Goal: Task Accomplishment & Management: Complete application form

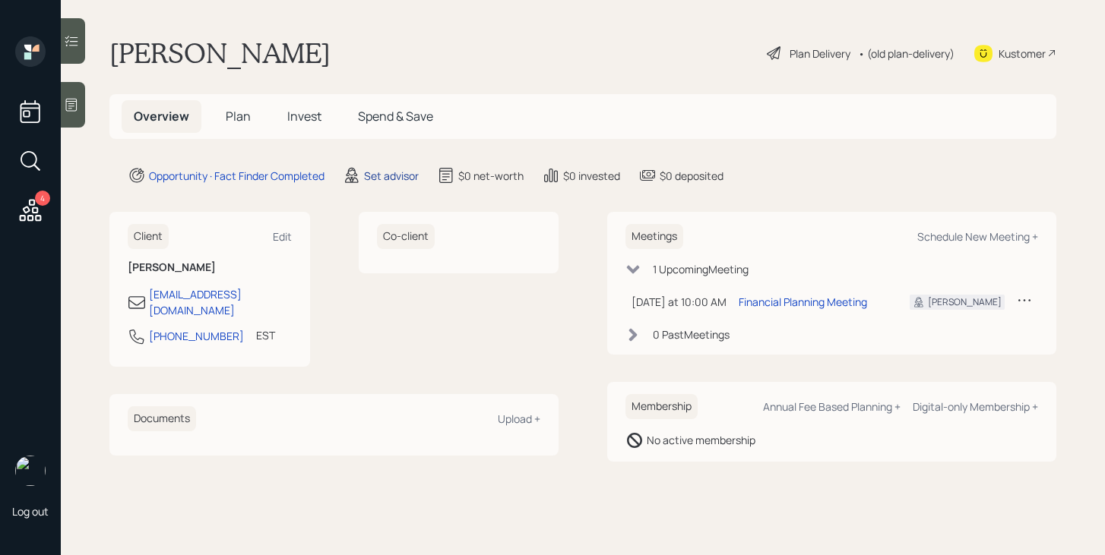
click at [397, 176] on div "Set advisor" at bounding box center [391, 176] width 55 height 16
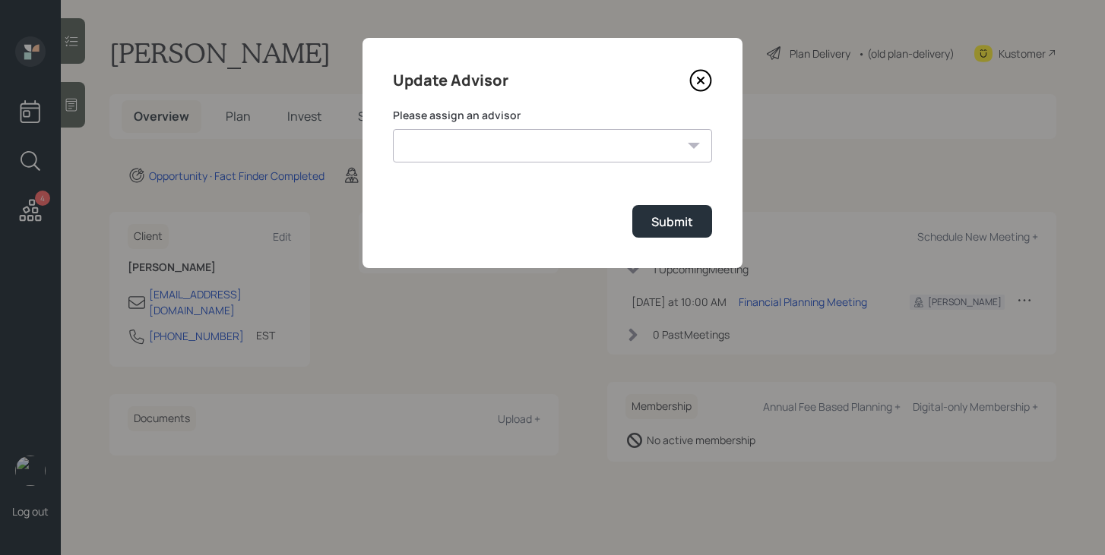
click at [507, 150] on select "[PERSON_NAME] [PERSON_NAME] [PERSON_NAME] End [PERSON_NAME] [PERSON_NAME] [PERS…" at bounding box center [552, 145] width 319 height 33
select select "bffa7908-1b2a-4c79-9bb6-f0ec9aed22d3"
click at [393, 129] on select "[PERSON_NAME] [PERSON_NAME] [PERSON_NAME] End [PERSON_NAME] [PERSON_NAME] [PERS…" at bounding box center [552, 145] width 319 height 33
click at [662, 223] on div "Submit" at bounding box center [672, 222] width 42 height 17
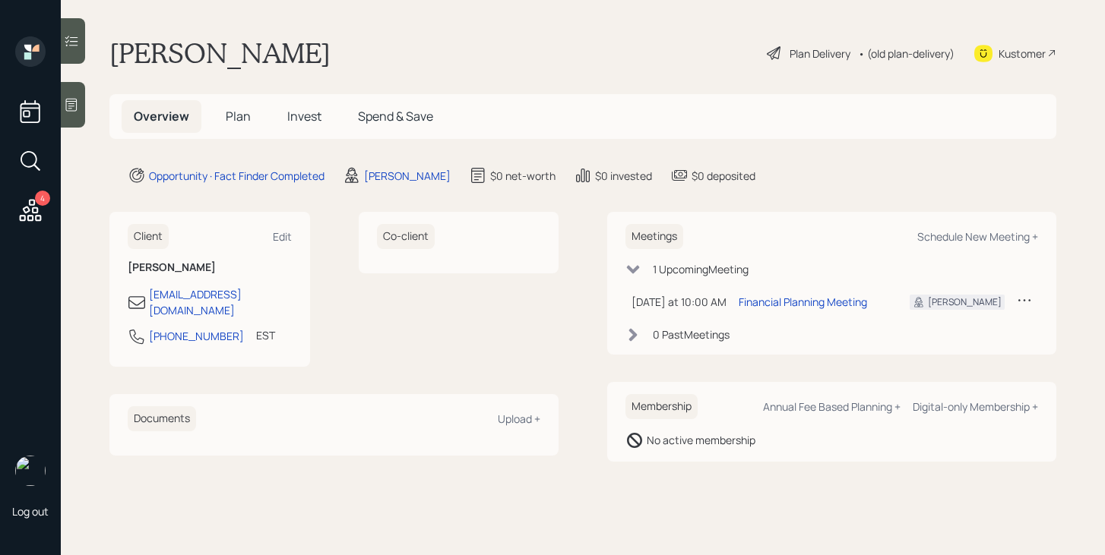
click at [240, 121] on span "Plan" at bounding box center [238, 116] width 25 height 17
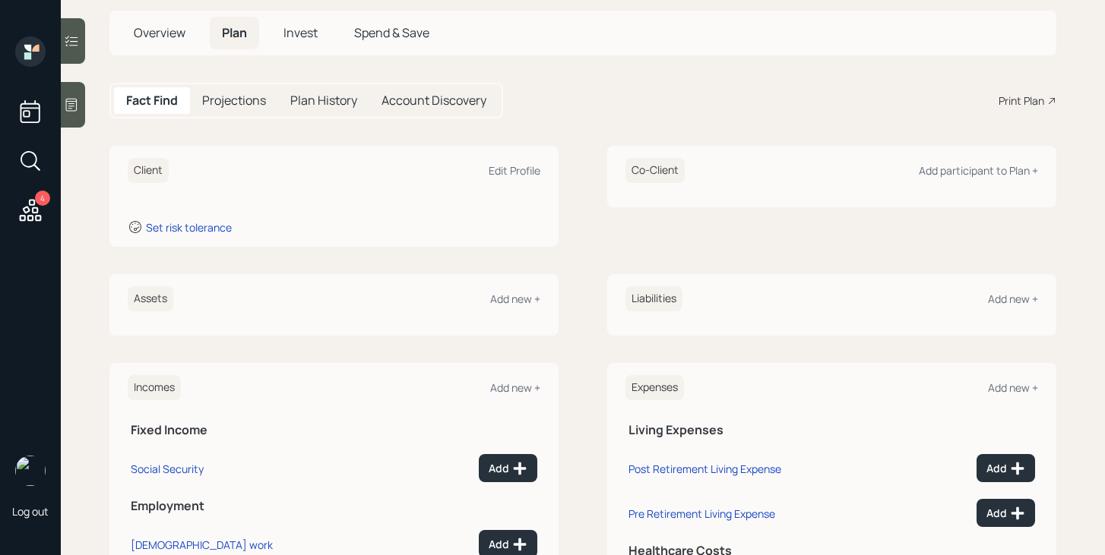
scroll to position [186, 0]
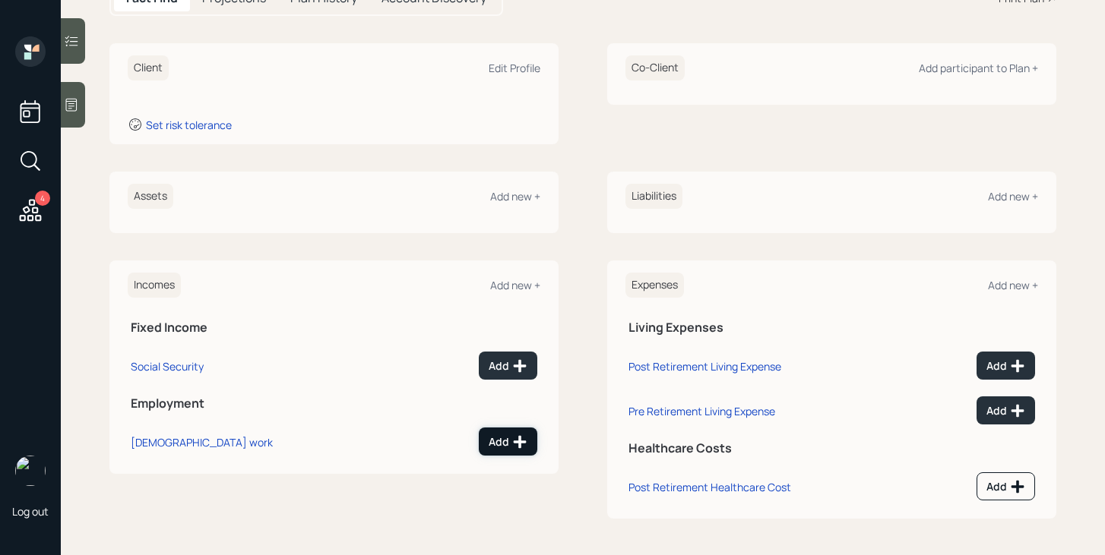
click at [508, 442] on div "Add" at bounding box center [508, 442] width 39 height 15
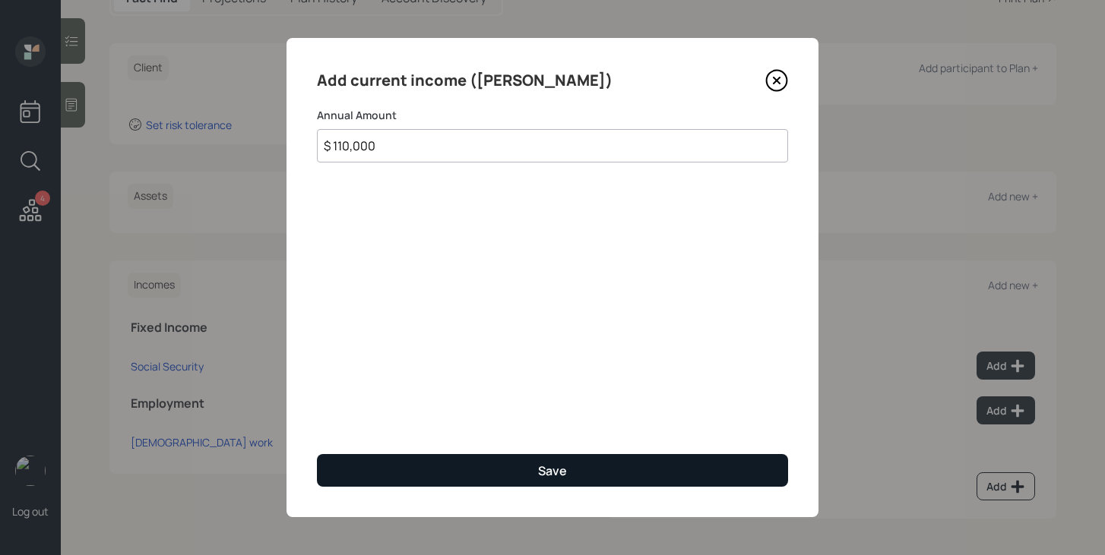
type input "$ 110,000"
click at [562, 467] on div "Save" at bounding box center [552, 471] width 29 height 17
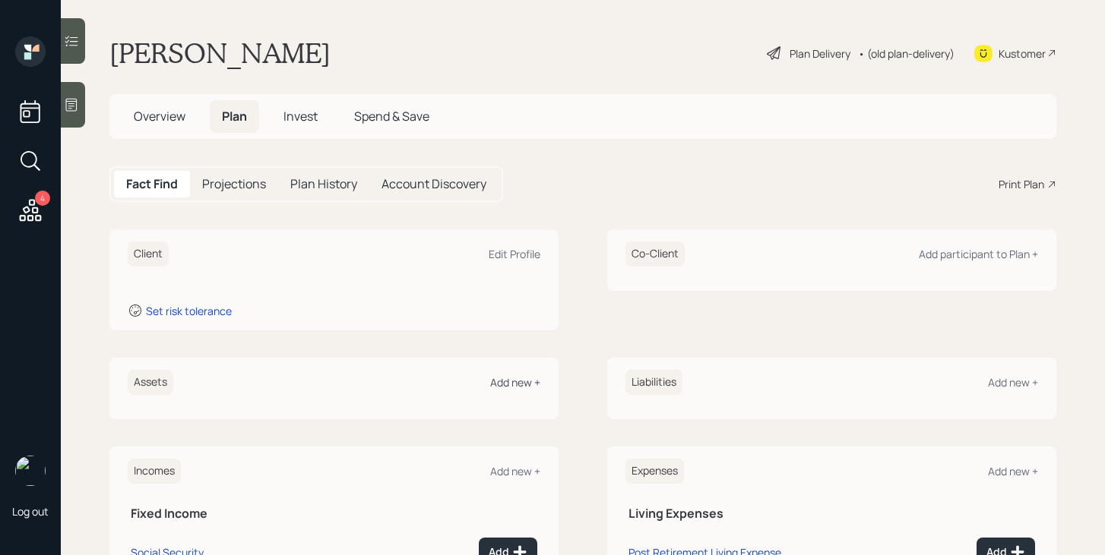
click at [506, 381] on div "Add new +" at bounding box center [515, 382] width 50 height 14
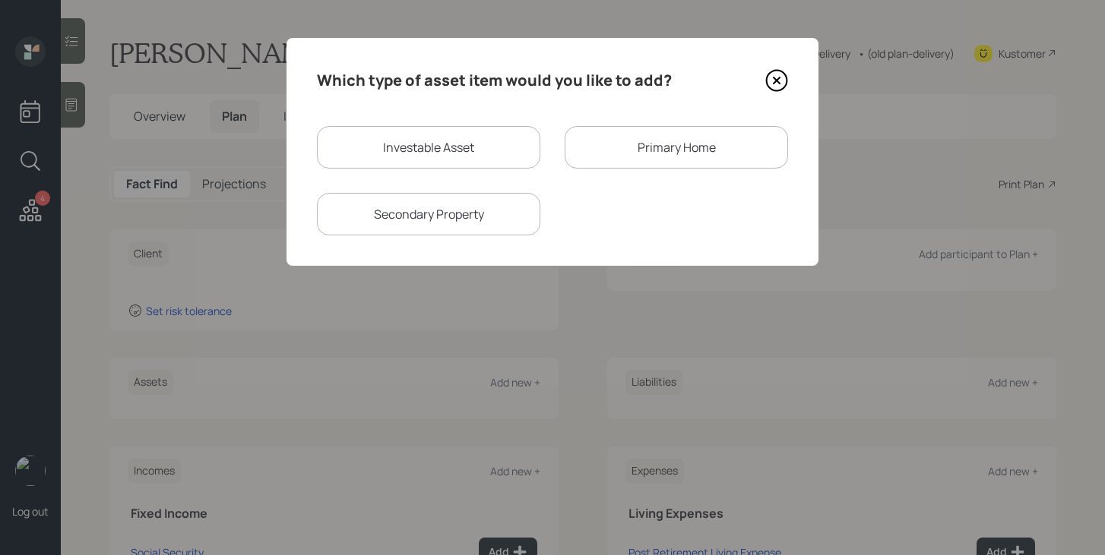
click at [451, 153] on div "Investable Asset" at bounding box center [428, 147] width 223 height 43
select select "taxable"
select select "balanced"
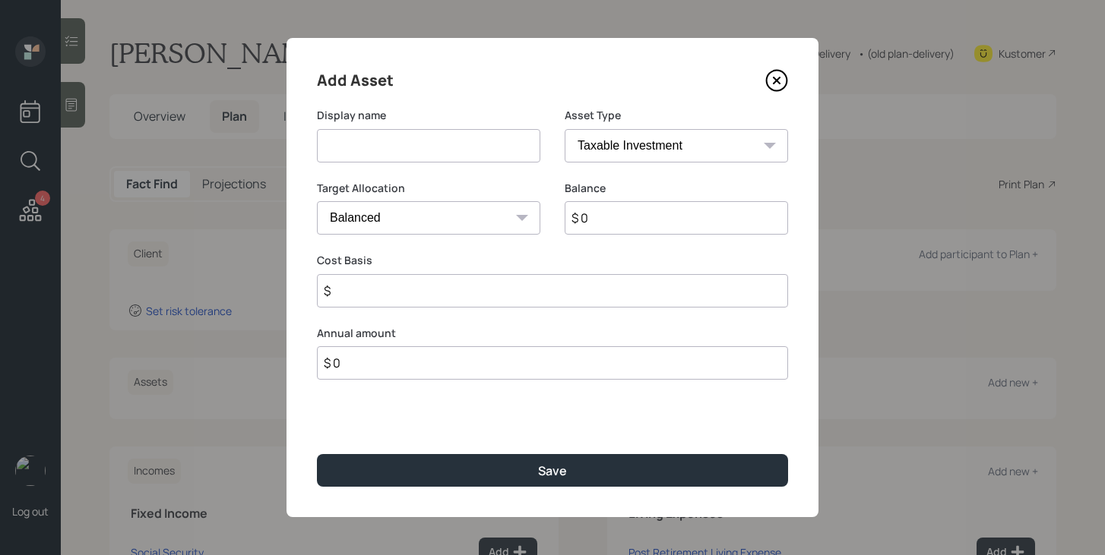
click at [450, 157] on input at bounding box center [428, 145] width 223 height 33
type input "IRA"
click at [664, 148] on select "SEP [PERSON_NAME] IRA 401(k) [PERSON_NAME] 401(k) 403(b) [PERSON_NAME] 403(b) 4…" at bounding box center [676, 145] width 223 height 33
select select "ira"
click at [565, 129] on select "SEP [PERSON_NAME] IRA 401(k) [PERSON_NAME] 401(k) 403(b) [PERSON_NAME] 403(b) 4…" at bounding box center [676, 145] width 223 height 33
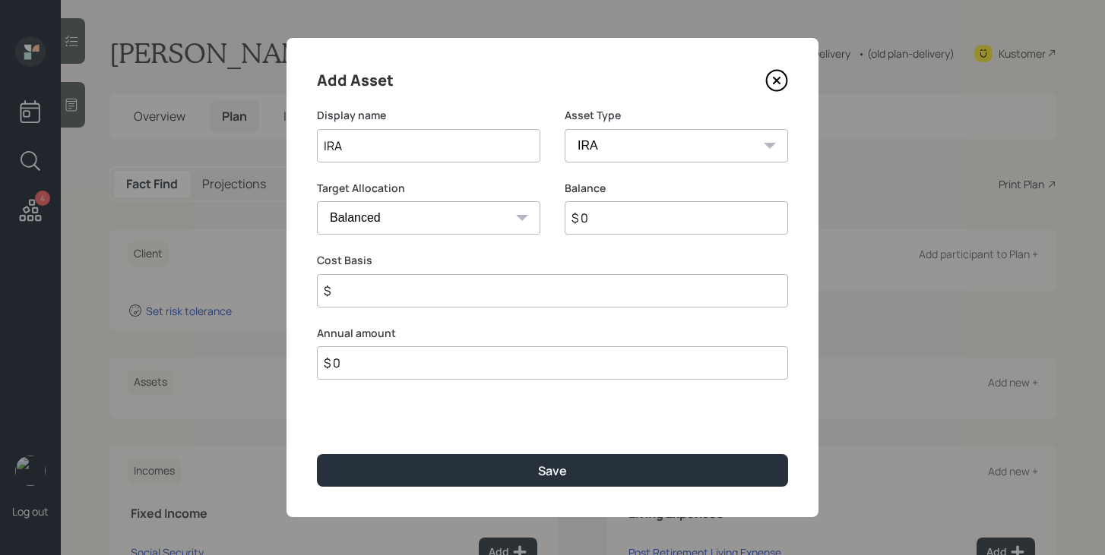
type input "$"
click at [607, 214] on input "$ 0" at bounding box center [676, 217] width 223 height 33
type input "$ 175,000"
click at [584, 291] on input "$" at bounding box center [552, 290] width 471 height 33
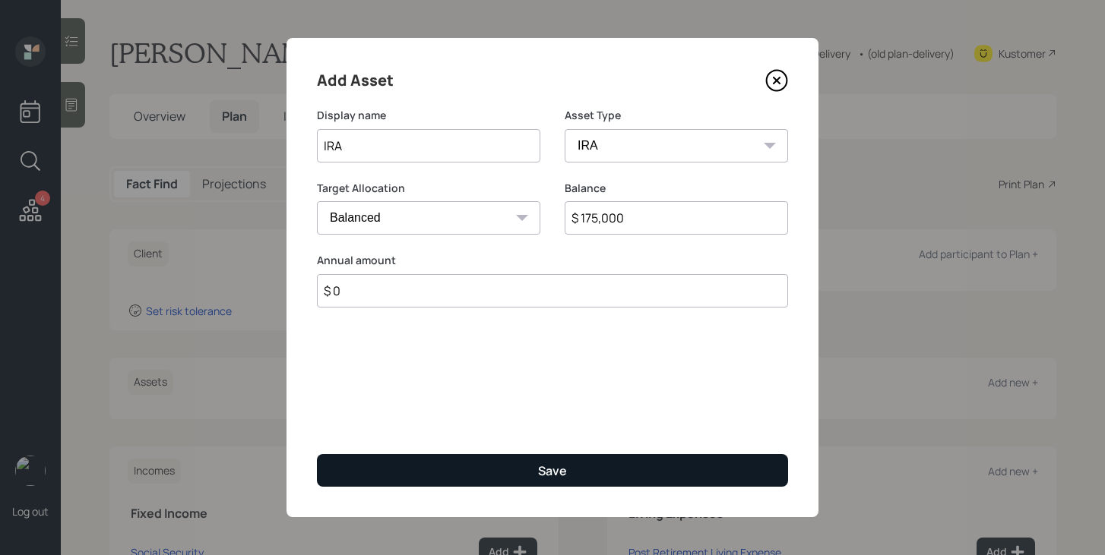
type input "$ 0"
click at [539, 467] on div "Save" at bounding box center [552, 471] width 29 height 17
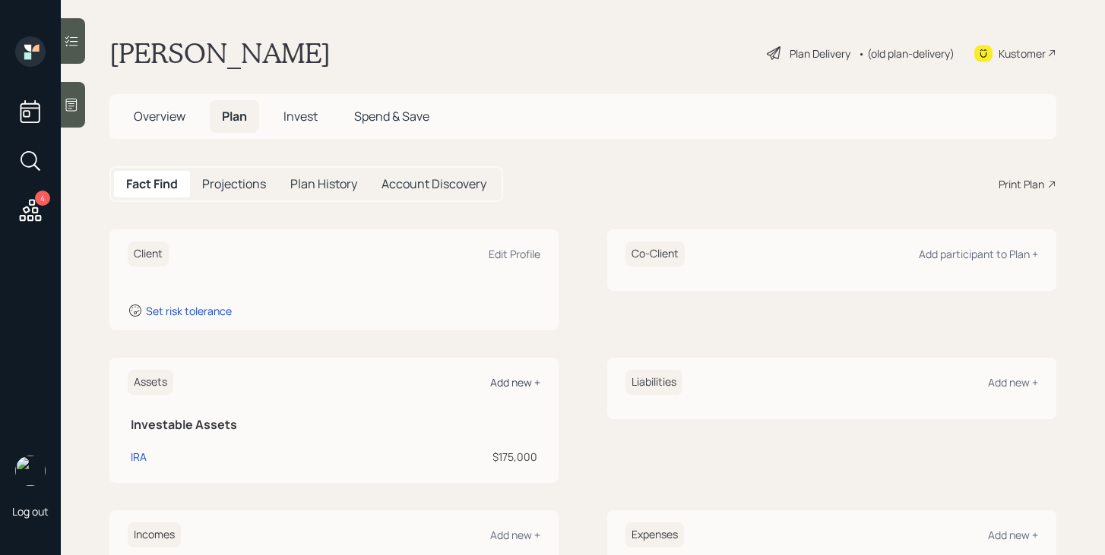
click at [518, 388] on div "Add new +" at bounding box center [515, 382] width 50 height 14
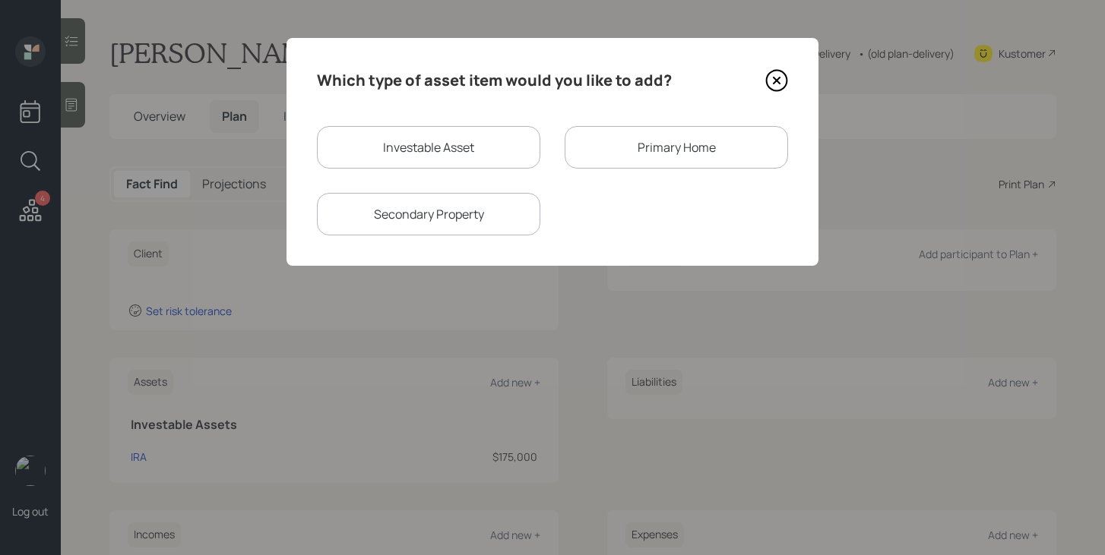
click at [463, 152] on div "Investable Asset" at bounding box center [428, 147] width 223 height 43
select select "taxable"
select select "balanced"
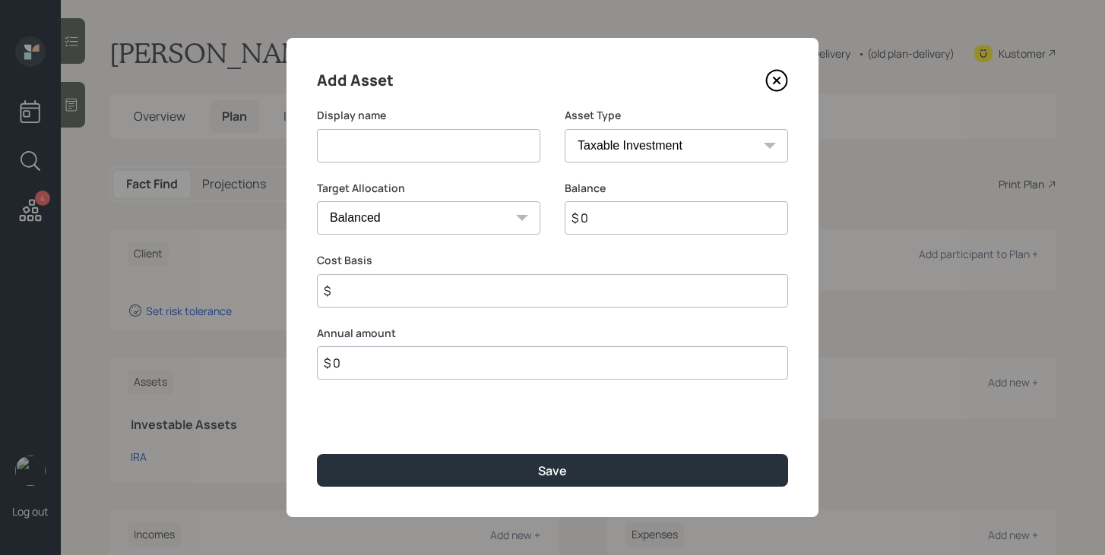
click at [463, 152] on input at bounding box center [428, 145] width 223 height 33
type input "Savings"
click at [685, 226] on input "$ 0" at bounding box center [676, 217] width 223 height 33
type input "$ 10,000"
click at [704, 143] on select "SEP [PERSON_NAME] IRA 401(k) [PERSON_NAME] 401(k) 403(b) [PERSON_NAME] 403(b) 4…" at bounding box center [676, 145] width 223 height 33
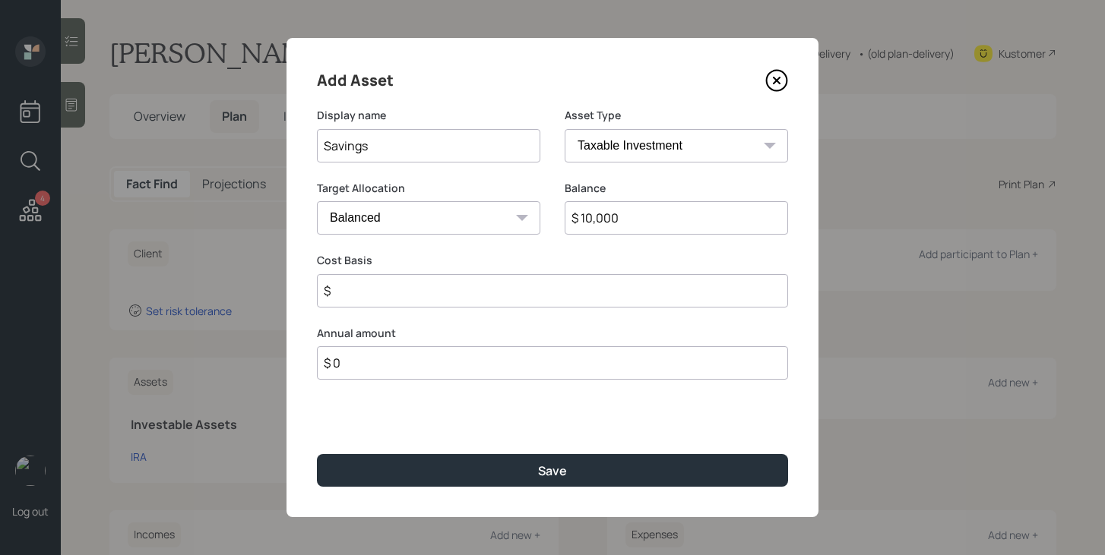
select select "cash"
click at [565, 129] on select "SEP [PERSON_NAME] IRA 401(k) [PERSON_NAME] 401(k) 403(b) [PERSON_NAME] 403(b) 4…" at bounding box center [676, 145] width 223 height 33
type input "$"
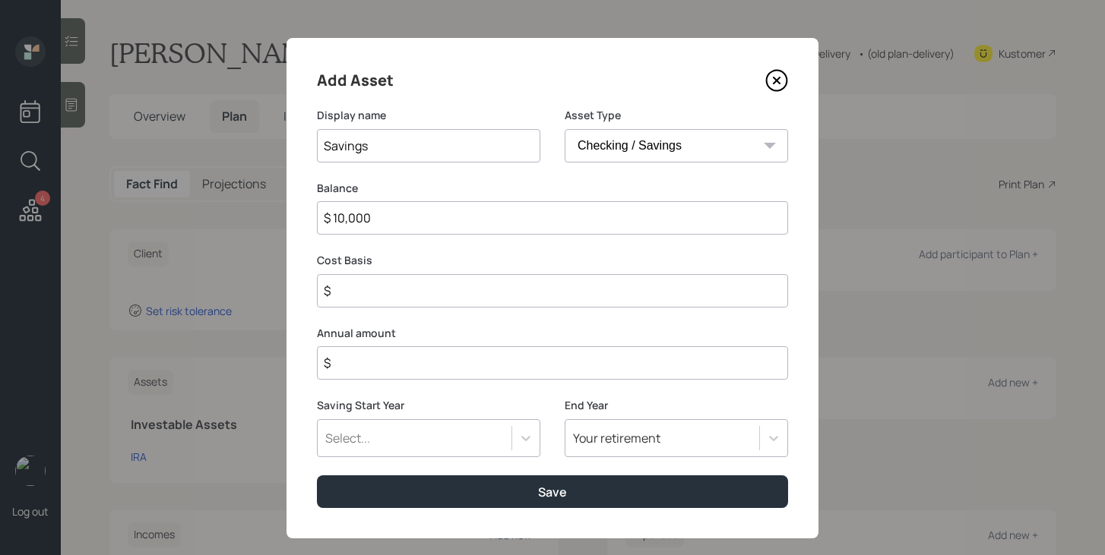
click at [568, 289] on input "$" at bounding box center [552, 290] width 471 height 33
type input "$ 10,000"
click at [529, 369] on input "$" at bounding box center [552, 362] width 471 height 33
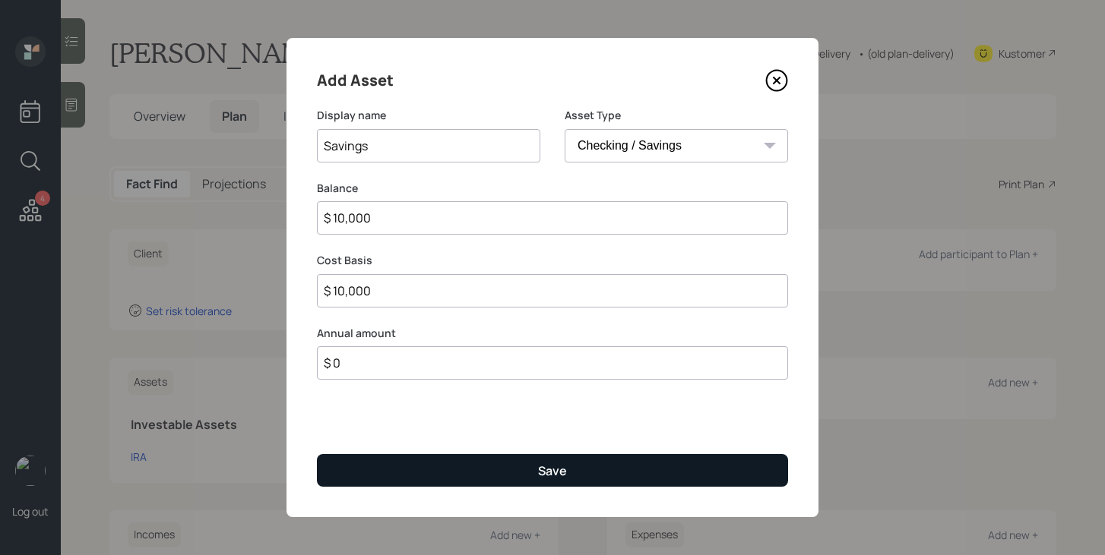
type input "$ 0"
click at [514, 465] on button "Save" at bounding box center [552, 470] width 471 height 33
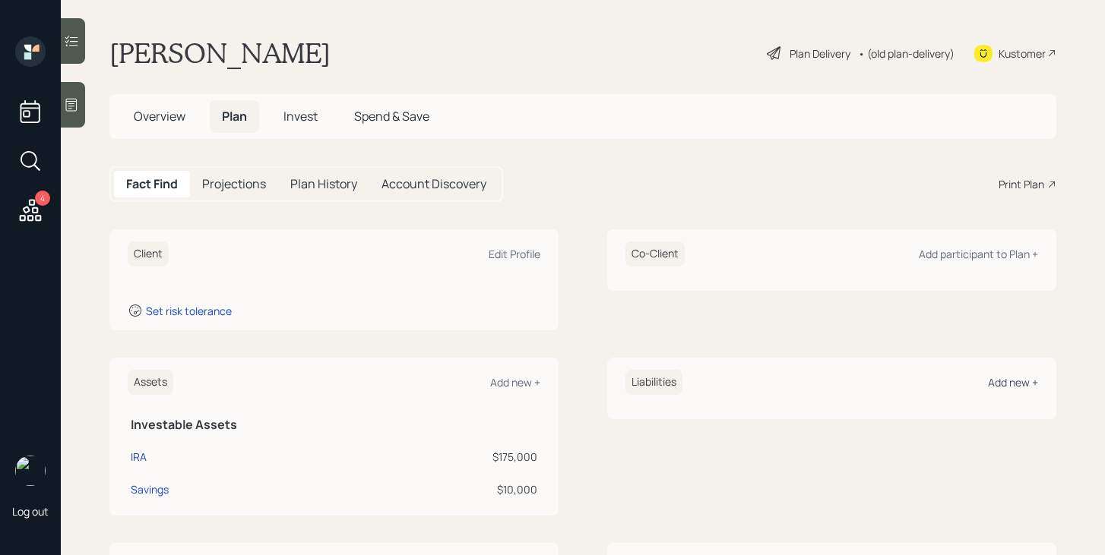
click at [997, 377] on div "Add new +" at bounding box center [1013, 382] width 50 height 14
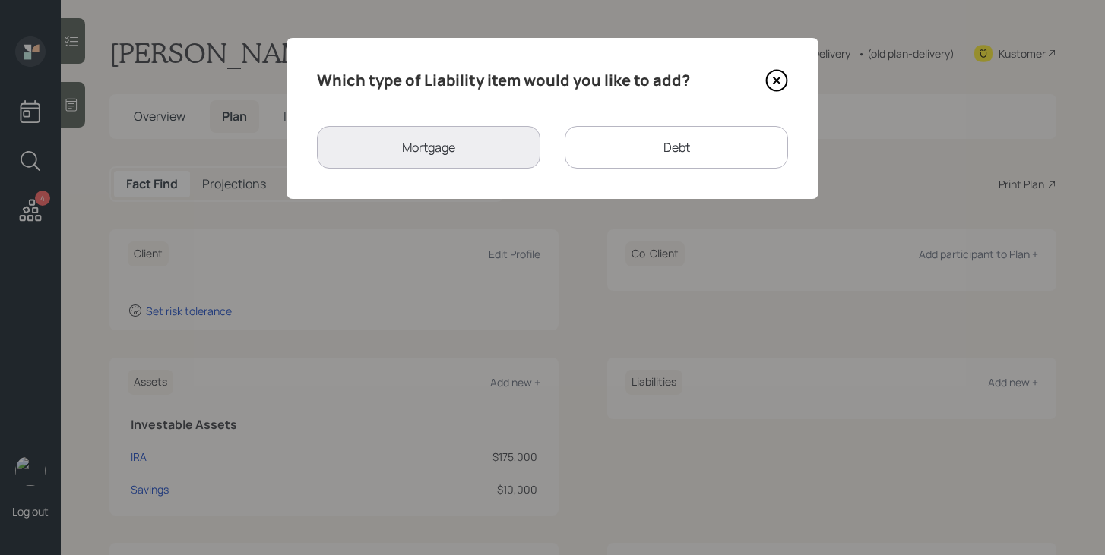
click at [695, 160] on div "Debt" at bounding box center [676, 147] width 223 height 43
select select "credit_card"
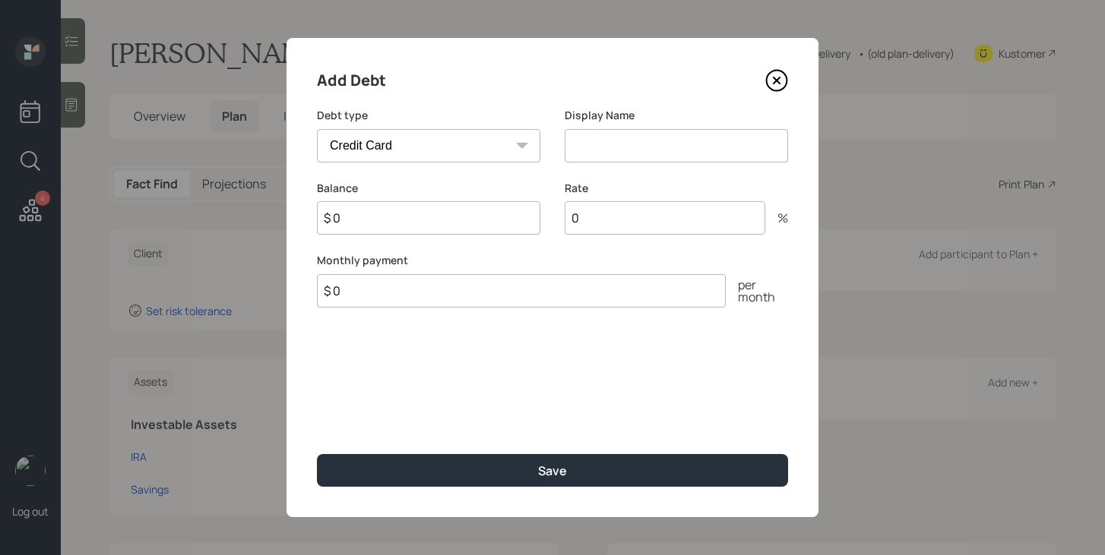
click at [605, 144] on input at bounding box center [676, 145] width 223 height 33
type input "Credit Cards"
click at [489, 210] on input "$ 0" at bounding box center [428, 217] width 223 height 33
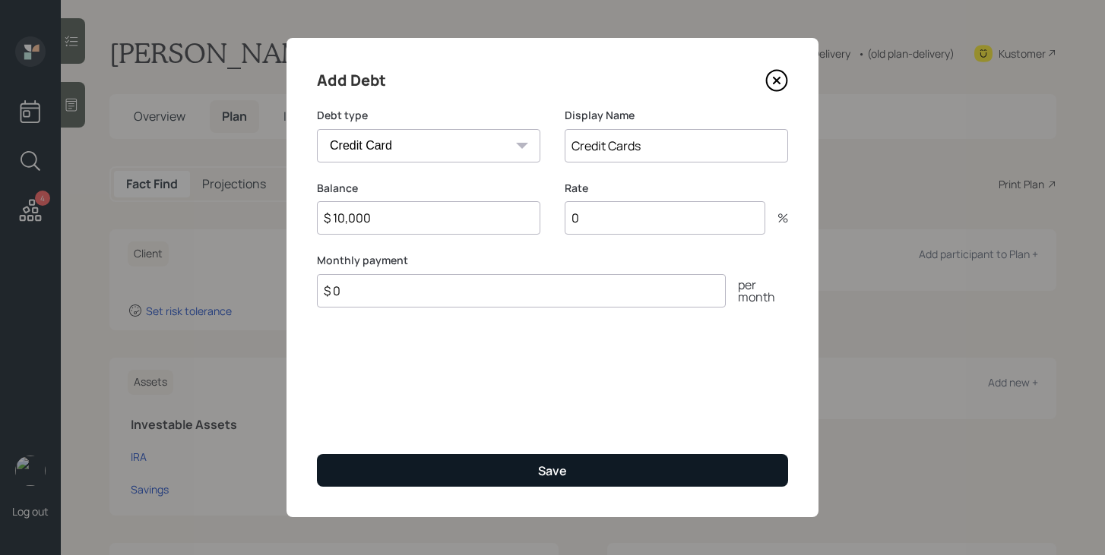
type input "$ 10,000"
click at [479, 475] on button "Save" at bounding box center [552, 470] width 471 height 33
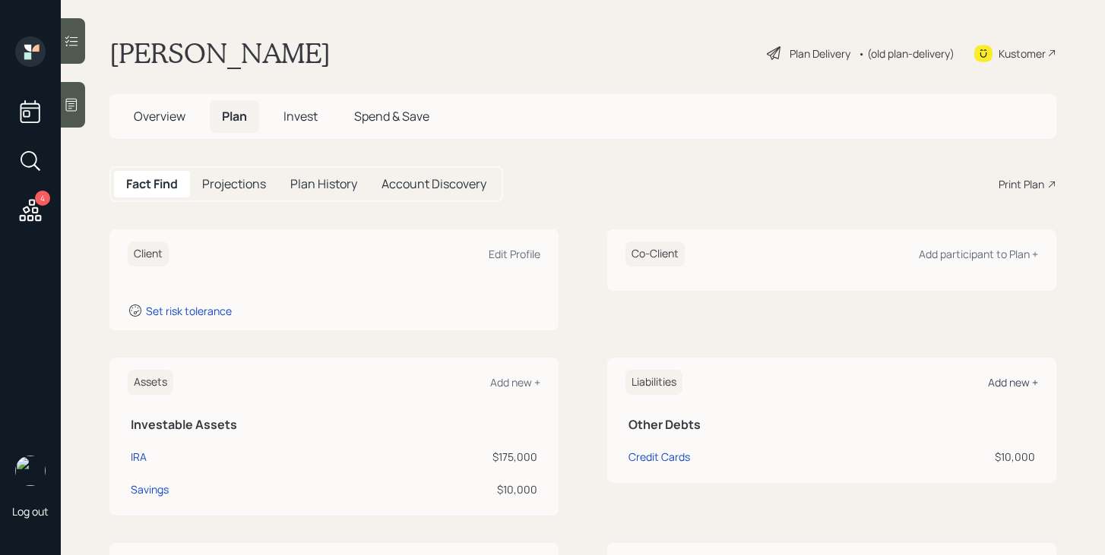
click at [1023, 377] on div "Add new +" at bounding box center [1013, 382] width 50 height 14
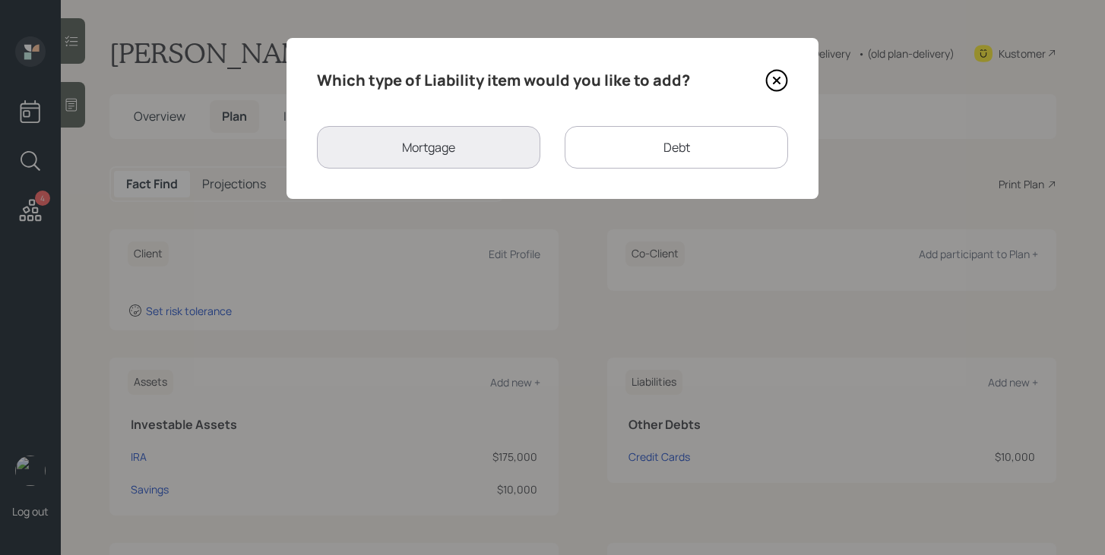
click at [653, 149] on div "Debt" at bounding box center [676, 147] width 223 height 43
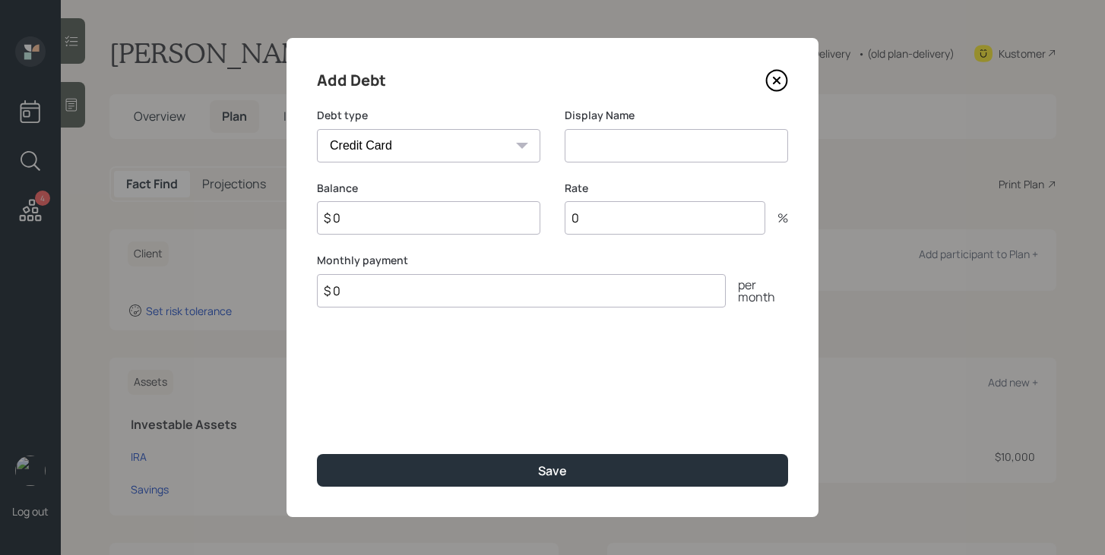
click at [483, 152] on select "Car Credit Card Medical Student Other" at bounding box center [428, 145] width 223 height 33
click at [317, 129] on select "Car Credit Card Medical Student Other" at bounding box center [428, 145] width 223 height 33
click at [488, 154] on select "Car Credit Card Medical Student Other" at bounding box center [428, 145] width 223 height 33
select select "car"
click at [317, 129] on select "Car Credit Card Medical Student Other" at bounding box center [428, 145] width 223 height 33
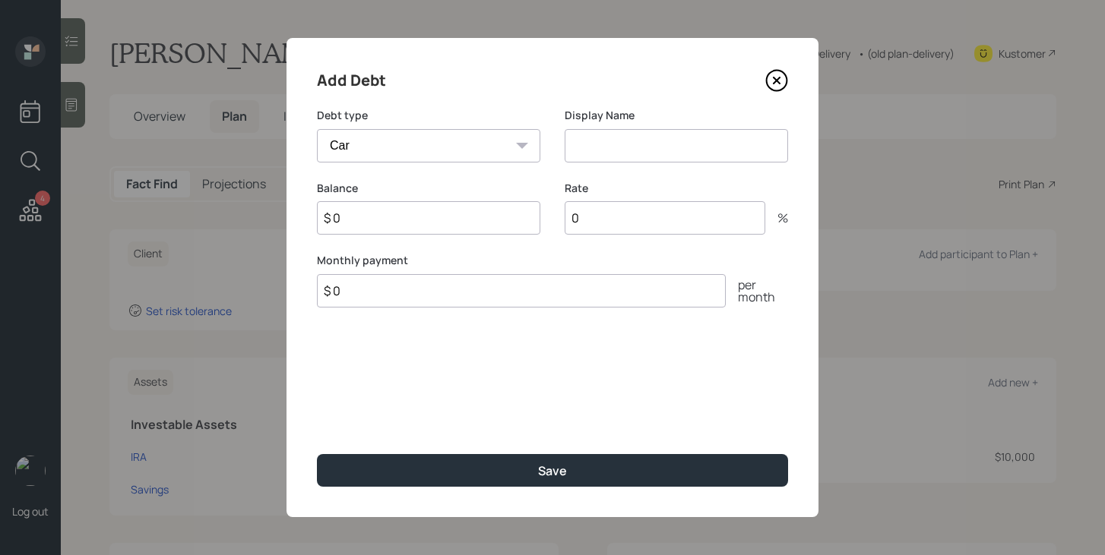
click at [640, 144] on input at bounding box center [676, 145] width 223 height 33
type input "Car Payment"
click at [473, 301] on input "$ 0" at bounding box center [521, 290] width 409 height 33
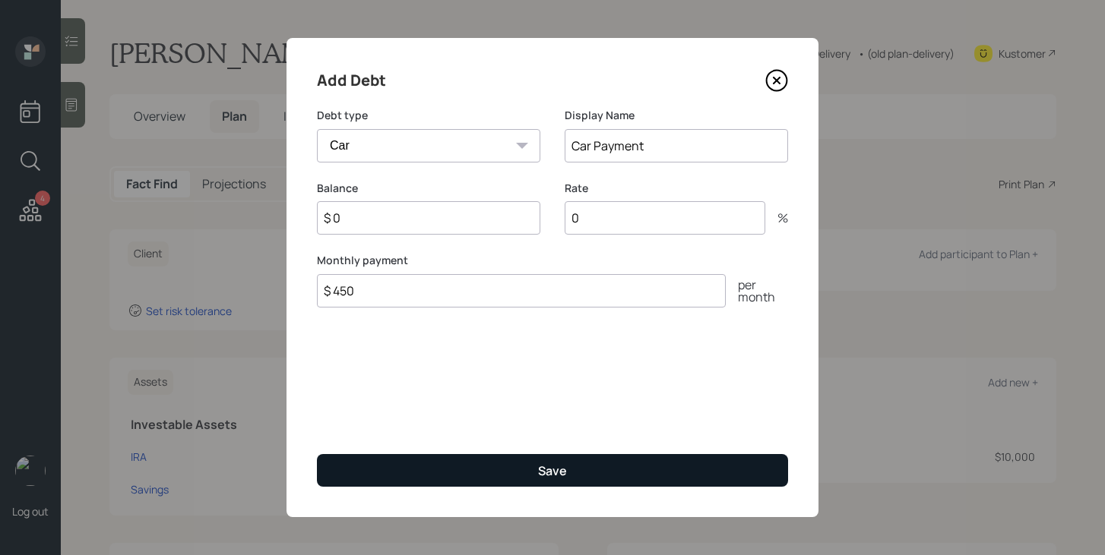
type input "$ 450"
click at [503, 461] on button "Save" at bounding box center [552, 470] width 471 height 33
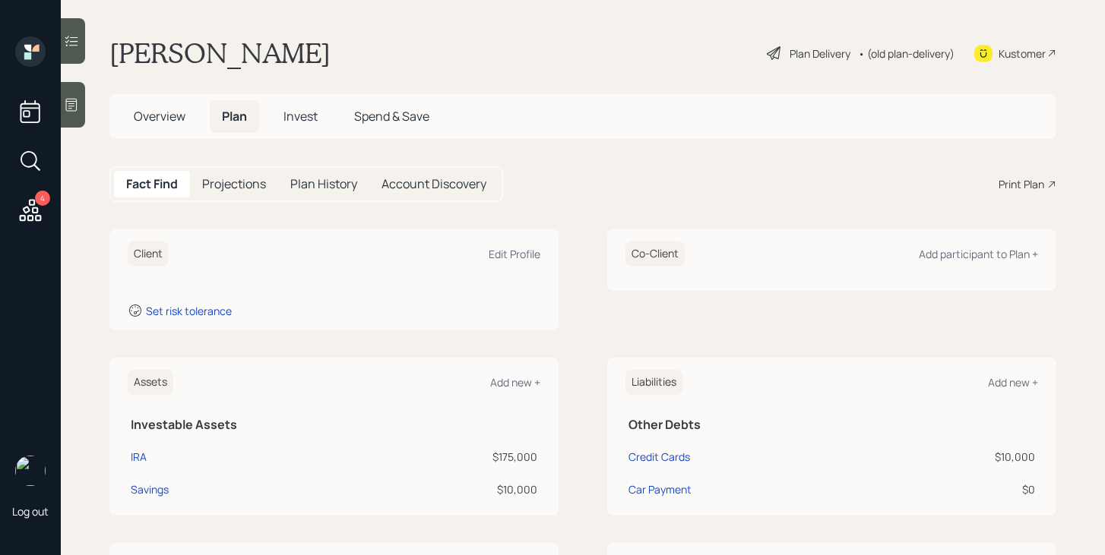
click at [1007, 391] on div "Liabilities Add new +" at bounding box center [831, 382] width 413 height 25
click at [1009, 385] on div "Add new +" at bounding box center [1013, 382] width 50 height 14
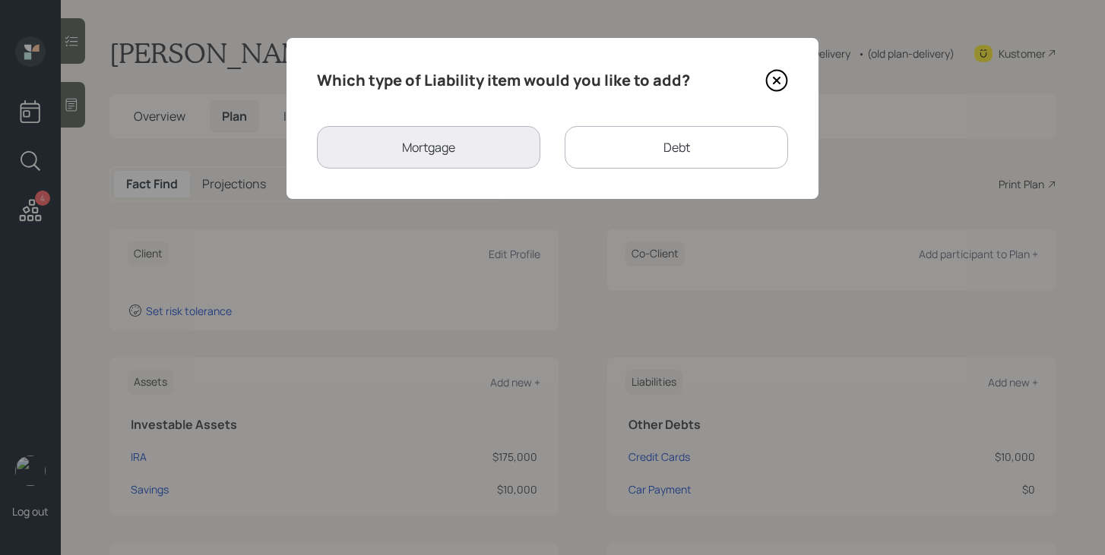
click at [602, 147] on div "Debt" at bounding box center [676, 147] width 223 height 43
select select "credit_card"
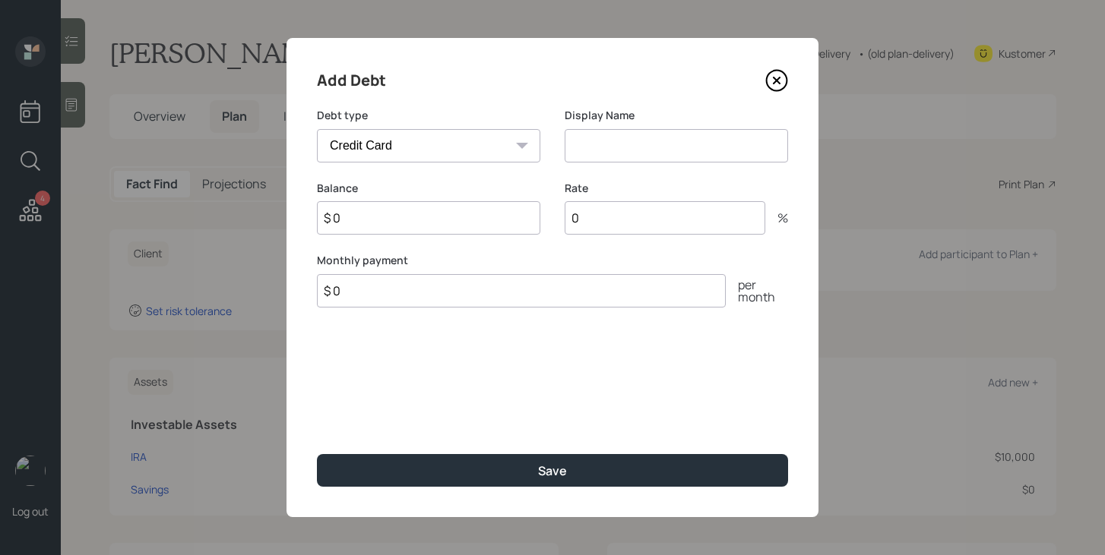
click at [576, 146] on input at bounding box center [676, 145] width 223 height 33
type input "HELOC"
click at [457, 228] on input "$ 0" at bounding box center [428, 217] width 223 height 33
type input "$ 10,000"
click at [459, 152] on select "Car Credit Card Medical Student Other" at bounding box center [428, 145] width 223 height 33
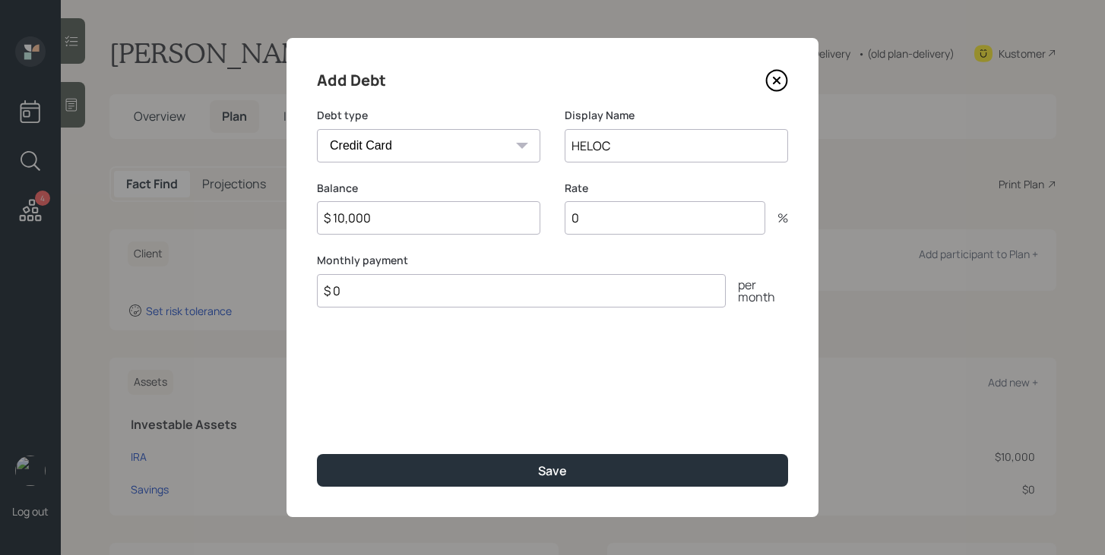
select select "other"
click at [317, 129] on select "Car Credit Card Medical Student Other" at bounding box center [428, 145] width 223 height 33
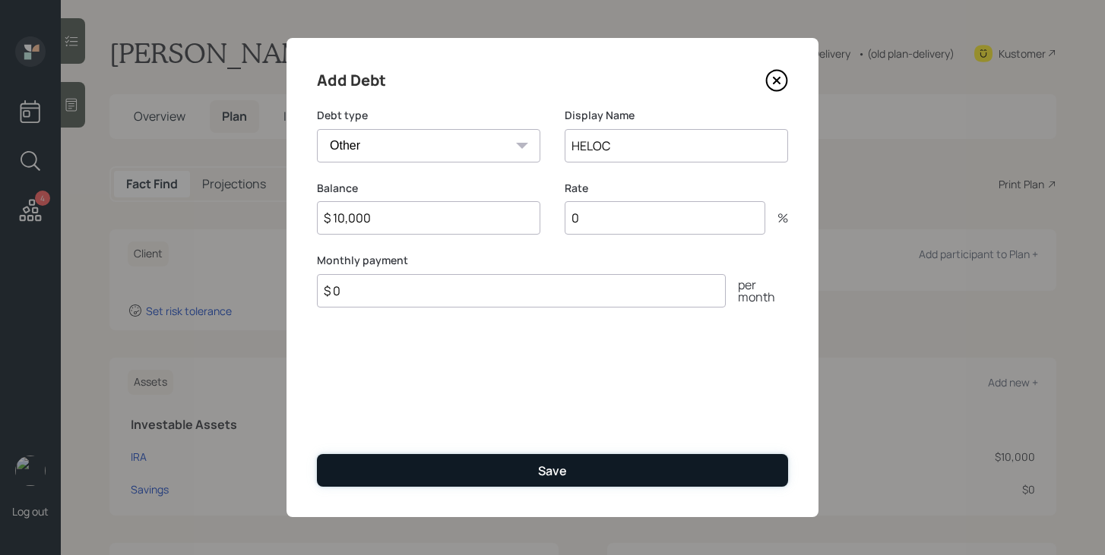
click at [452, 486] on button "Save" at bounding box center [552, 470] width 471 height 33
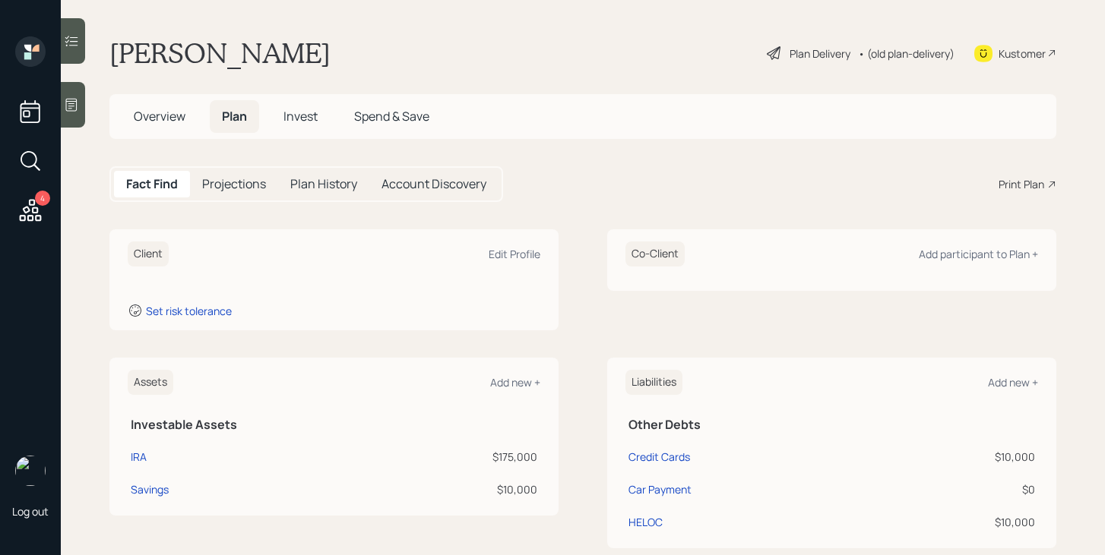
click at [28, 215] on icon at bounding box center [30, 210] width 27 height 27
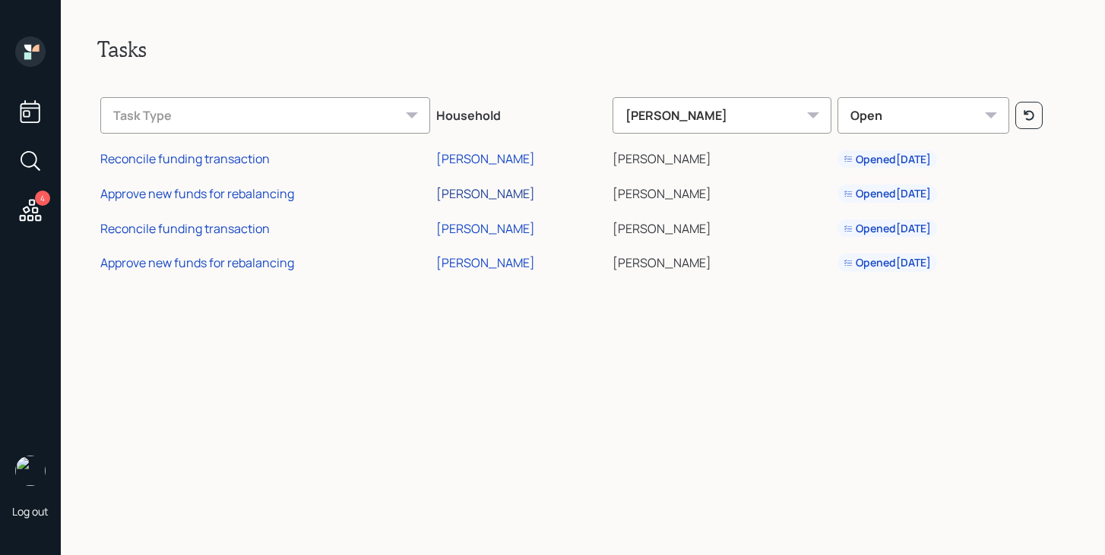
click at [505, 196] on div "[PERSON_NAME]" at bounding box center [485, 193] width 99 height 17
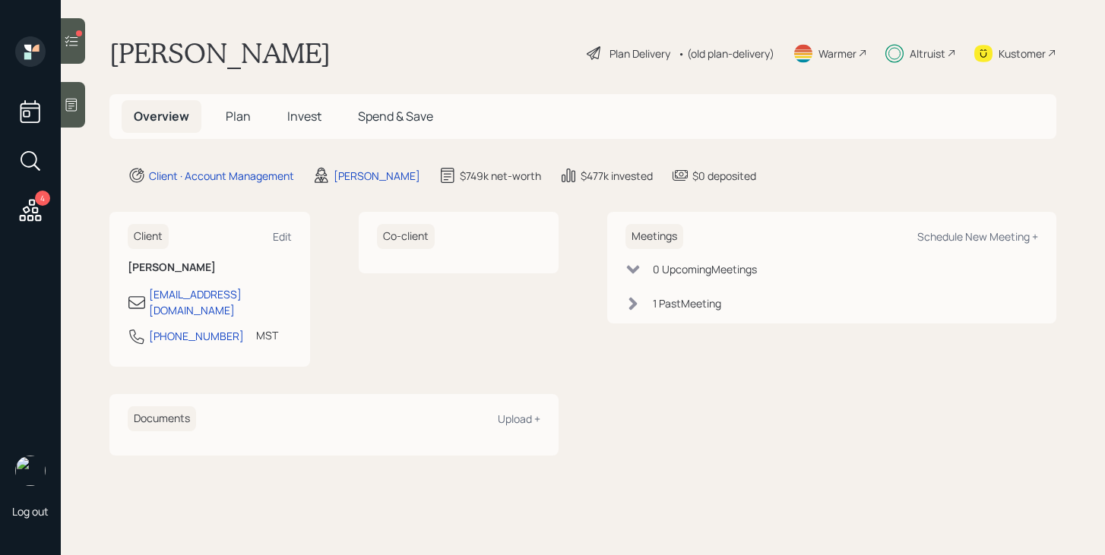
click at [71, 45] on icon at bounding box center [71, 41] width 13 height 11
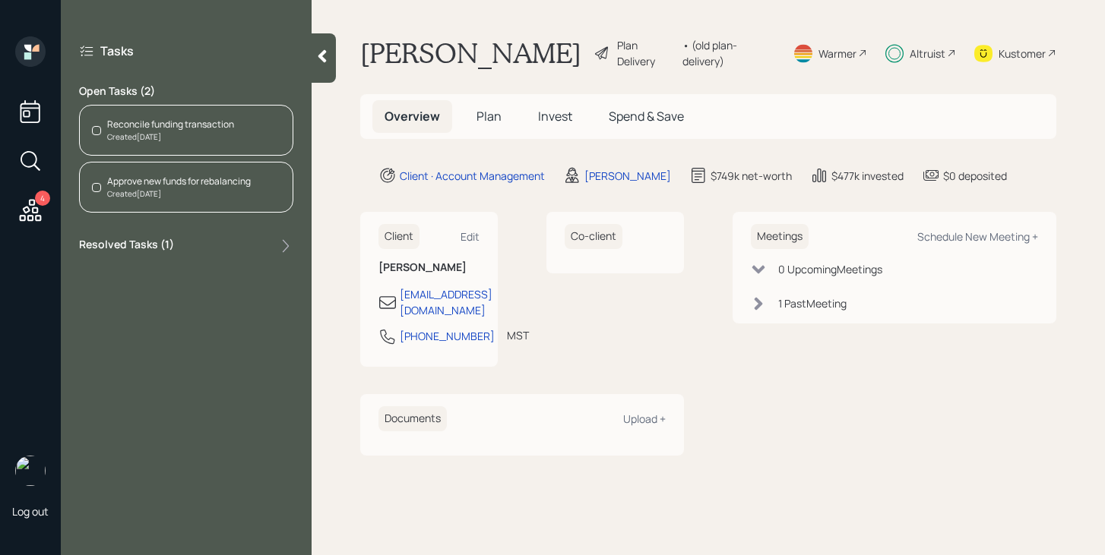
click at [173, 134] on div "Created Today" at bounding box center [170, 136] width 127 height 11
